Goal: Task Accomplishment & Management: Manage account settings

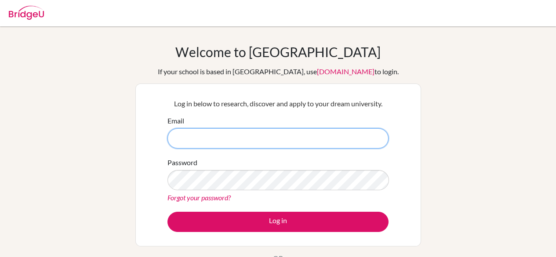
scroll to position [44, 0]
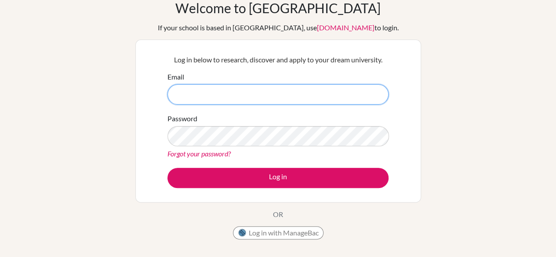
paste input "[EMAIL_ADDRESS][DOMAIN_NAME]"
type input "[EMAIL_ADDRESS][DOMAIN_NAME]"
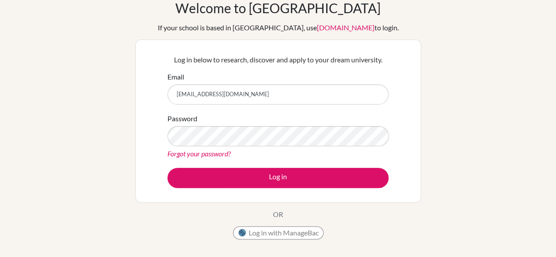
click at [199, 152] on link "Forgot your password?" at bounding box center [198, 153] width 63 height 8
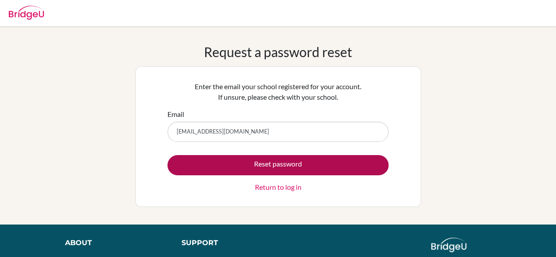
type input "maya.saad@acornskisaasi.com"
click at [250, 165] on button "Reset password" at bounding box center [277, 165] width 221 height 20
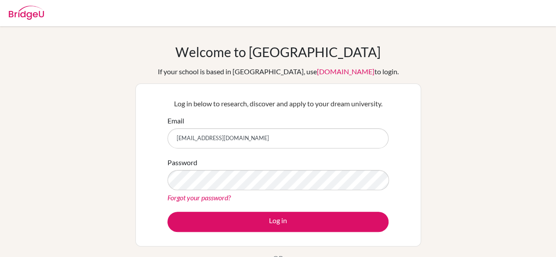
drag, startPoint x: 274, startPoint y: 134, endPoint x: 130, endPoint y: 134, distance: 144.1
click at [130, 134] on div "Welcome to [GEOGRAPHIC_DATA] If your school is based in [GEOGRAPHIC_DATA], use …" at bounding box center [278, 187] width 556 height 287
click at [271, 156] on form "Email [EMAIL_ADDRESS][DOMAIN_NAME] Password Forgot your password? Log in" at bounding box center [277, 174] width 221 height 116
